Goal: Transaction & Acquisition: Obtain resource

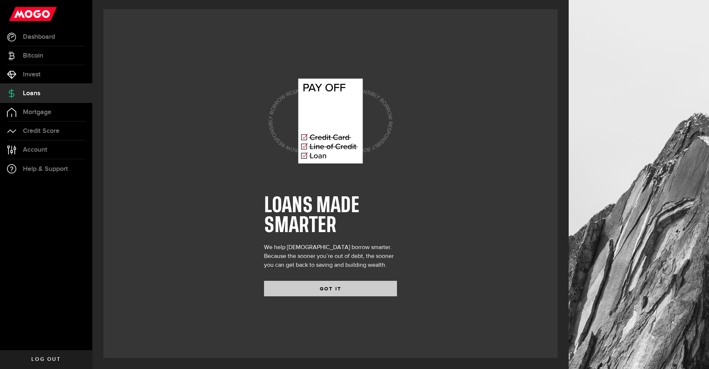
click at [334, 291] on button "GOT IT" at bounding box center [330, 289] width 133 height 16
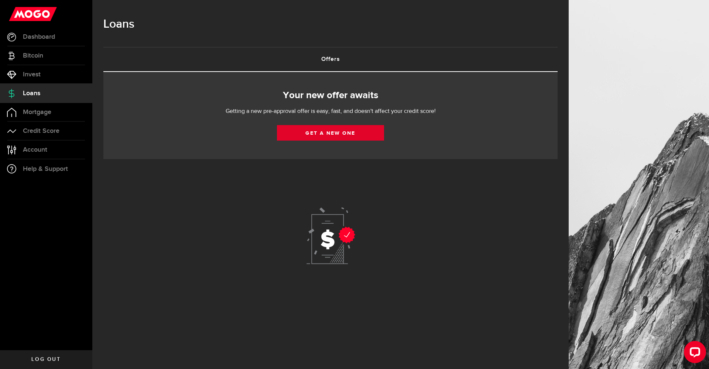
click at [322, 132] on link "Get a new one" at bounding box center [330, 133] width 107 height 16
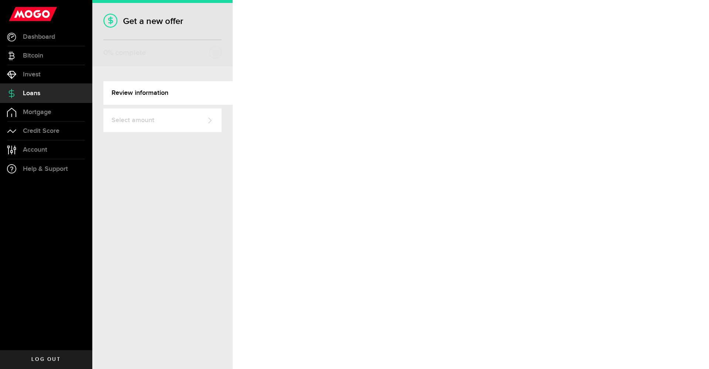
select select "Employed"
select select "9"
select select "4"
select select "bi_weekly"
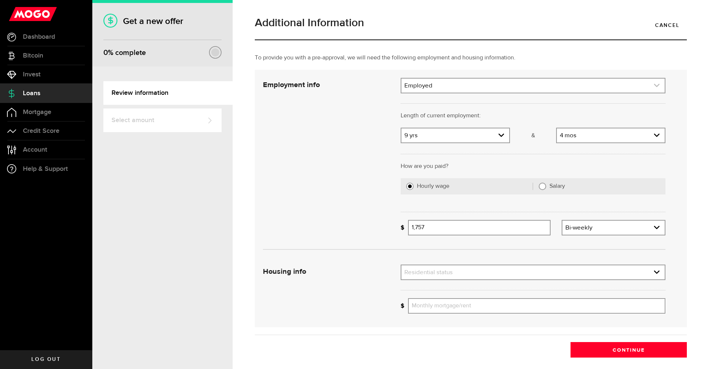
click at [654, 86] on icon "expand select" at bounding box center [657, 85] width 6 height 6
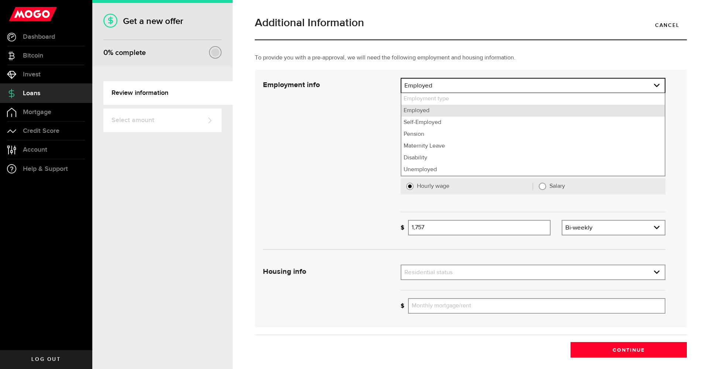
click at [418, 113] on li "Employed" at bounding box center [533, 111] width 263 height 12
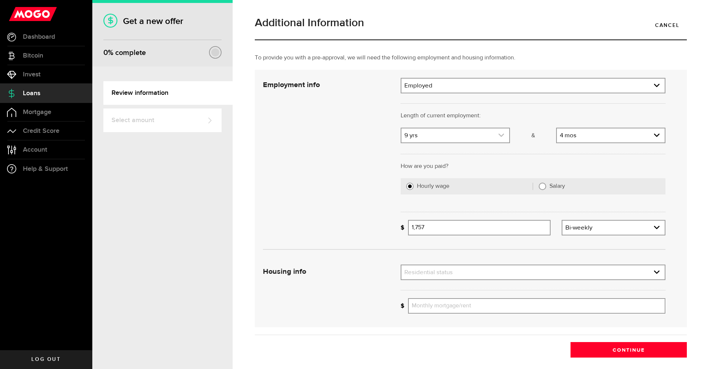
click at [499, 136] on use "expand select" at bounding box center [502, 135] width 6 height 3
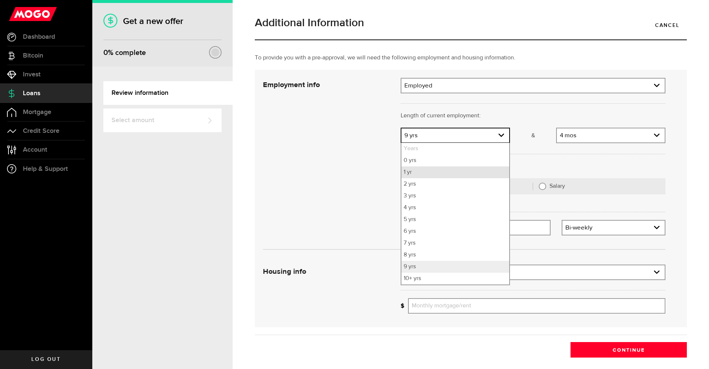
click at [409, 173] on li "1 yr" at bounding box center [456, 173] width 108 height 12
select select "1"
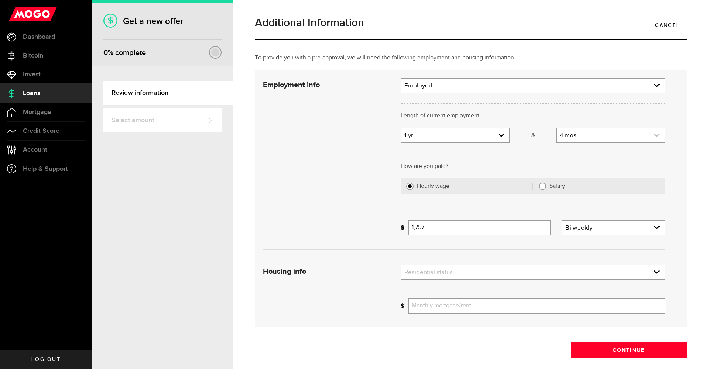
click at [654, 135] on use "expand select" at bounding box center [657, 135] width 6 height 3
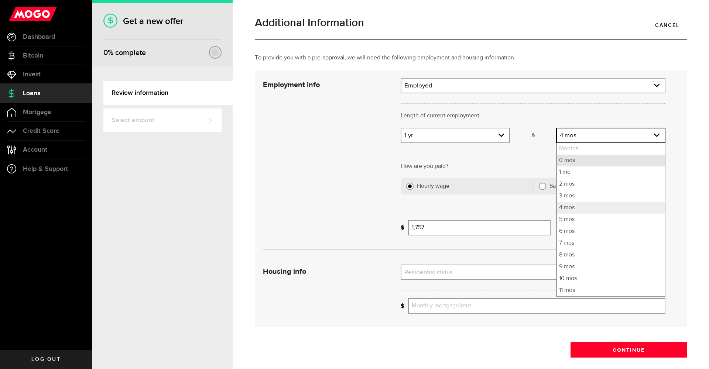
click at [562, 162] on li "0 mos" at bounding box center [611, 161] width 108 height 12
select select "0"
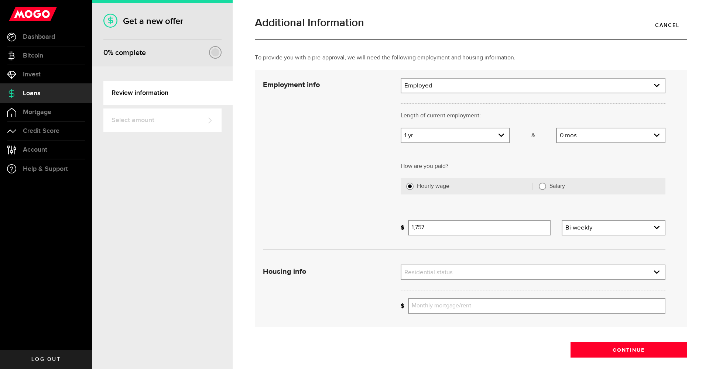
click at [539, 186] on input "Salary" at bounding box center [542, 186] width 7 height 7
radio input "true"
click at [456, 230] on input "Gross annual income" at bounding box center [537, 228] width 258 height 16
type input "50,000"
click at [452, 271] on link "expand select" at bounding box center [533, 273] width 263 height 14
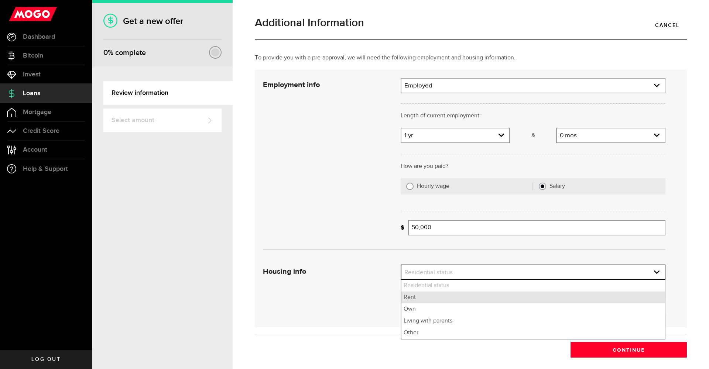
click at [407, 298] on li "Rent" at bounding box center [533, 298] width 263 height 12
select select "Rent"
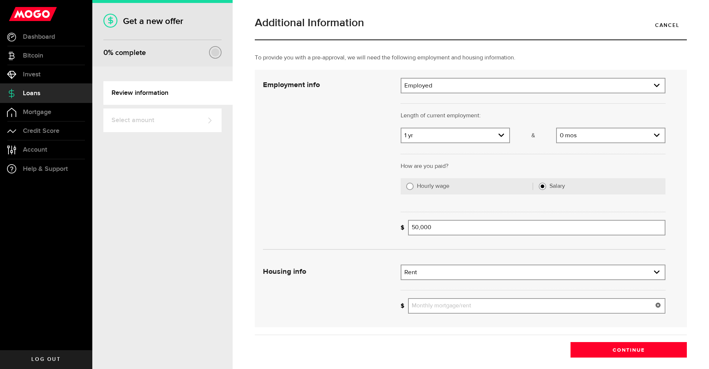
click at [422, 309] on input "Monthly mortgage/rent" at bounding box center [537, 307] width 258 height 16
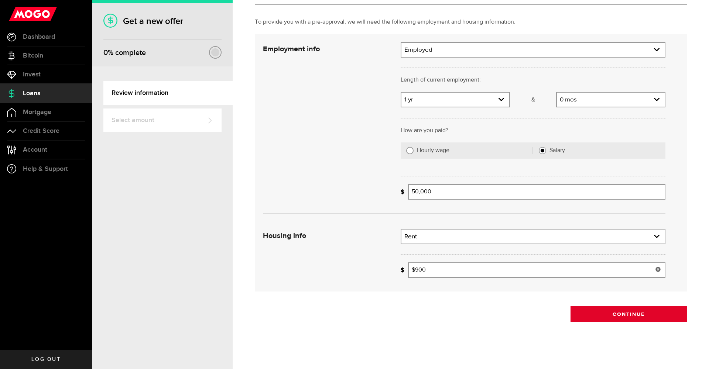
type input "900"
click at [612, 316] on button "Continue" at bounding box center [629, 315] width 116 height 16
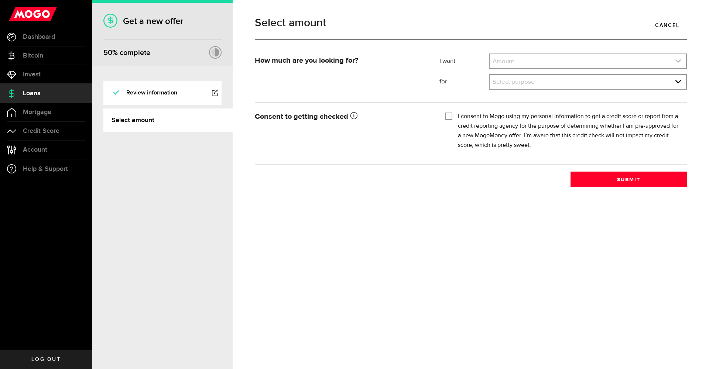
click at [680, 61] on use "expand select" at bounding box center [679, 60] width 6 height 3
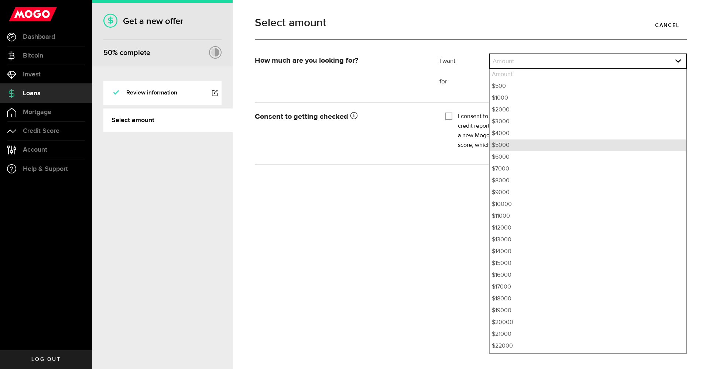
click at [503, 147] on li "$5000" at bounding box center [588, 146] width 197 height 12
select select "5000"
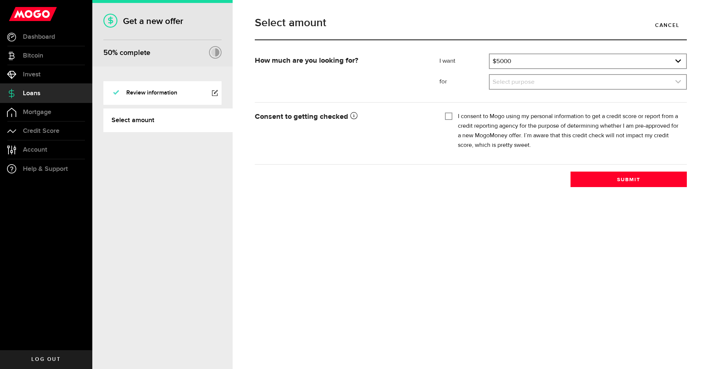
click at [680, 81] on icon "expand select" at bounding box center [678, 82] width 6 height 6
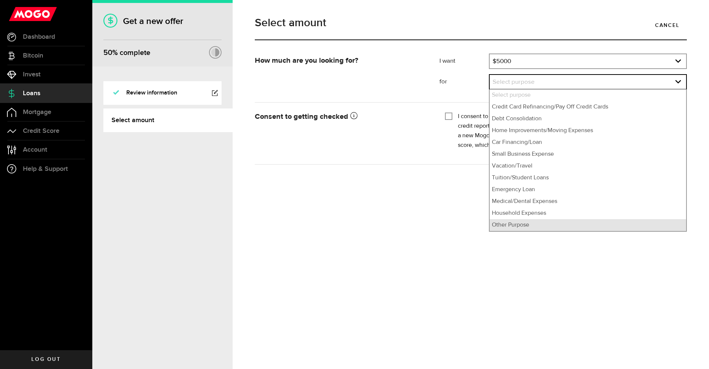
click at [515, 224] on li "Other Purpose" at bounding box center [588, 225] width 197 height 12
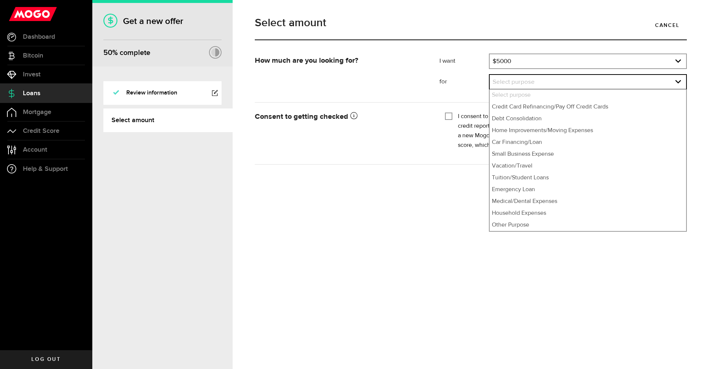
select select "Other Purpose"
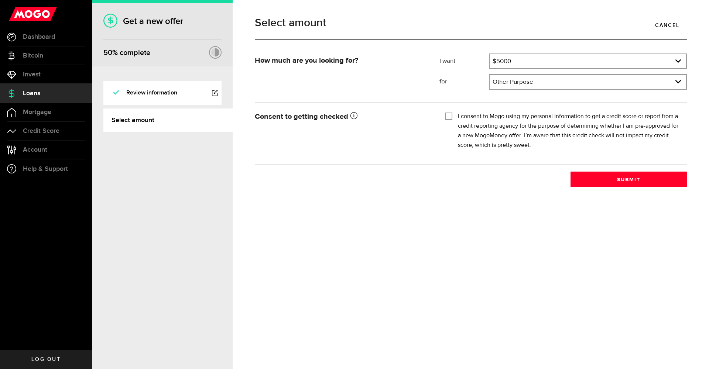
click at [450, 116] on input "I consent to Mogo using my personal information to get a credit score or report…" at bounding box center [448, 115] width 7 height 7
checkbox input "true"
click at [627, 180] on button "Submit" at bounding box center [629, 180] width 116 height 16
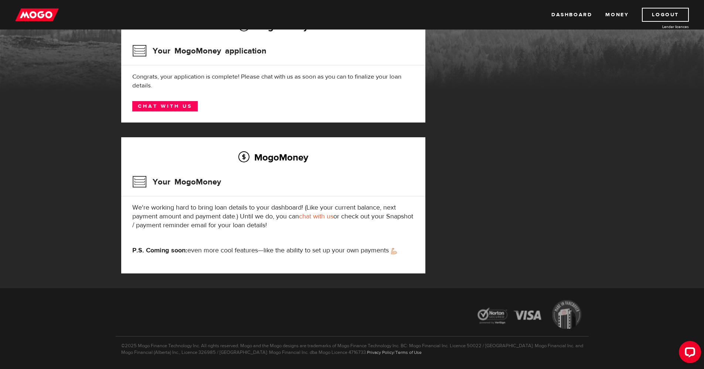
scroll to position [75, 0]
click at [168, 104] on link "Chat with us" at bounding box center [164, 106] width 65 height 10
